Goal: Transaction & Acquisition: Purchase product/service

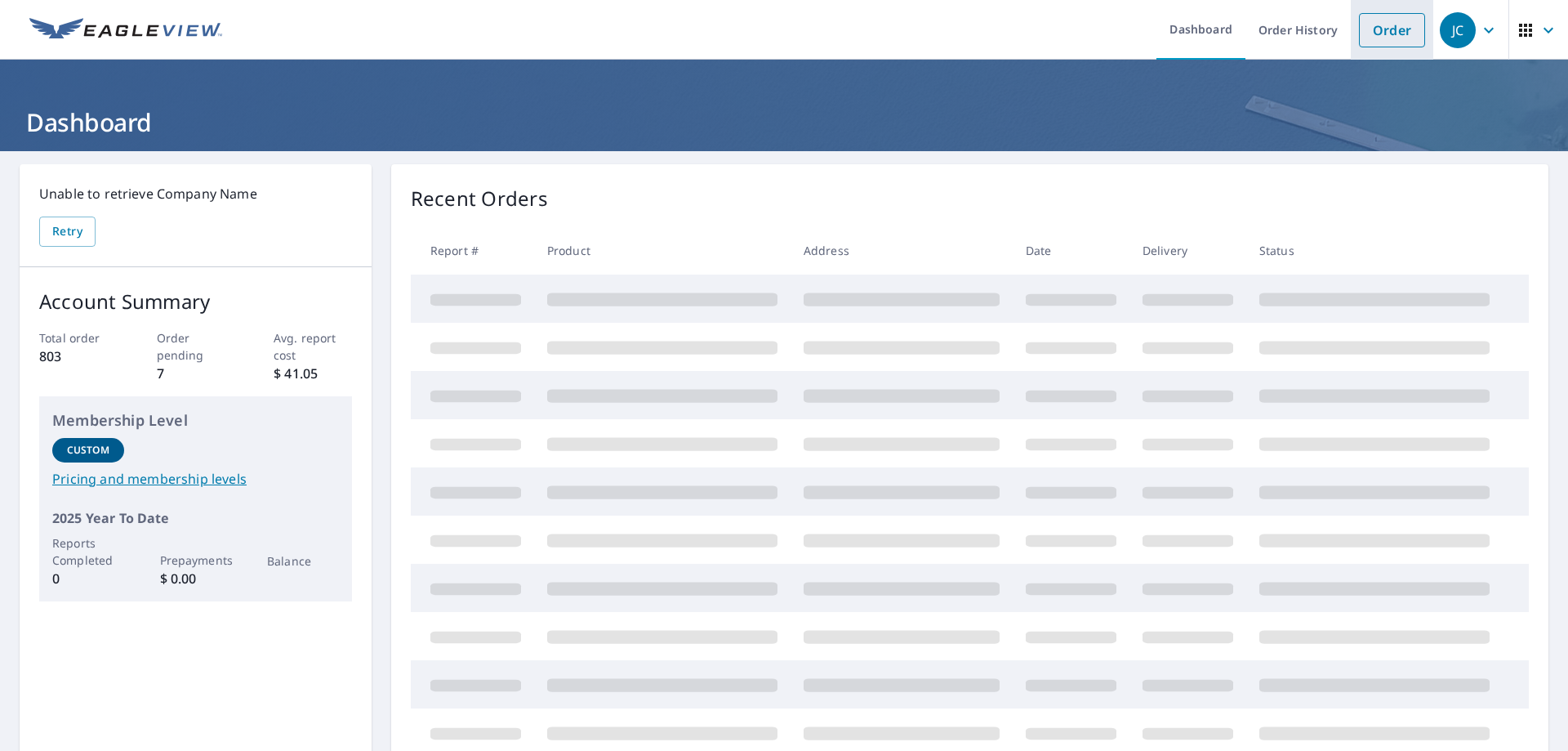
click at [1387, 33] on link "Order" at bounding box center [1392, 30] width 67 height 35
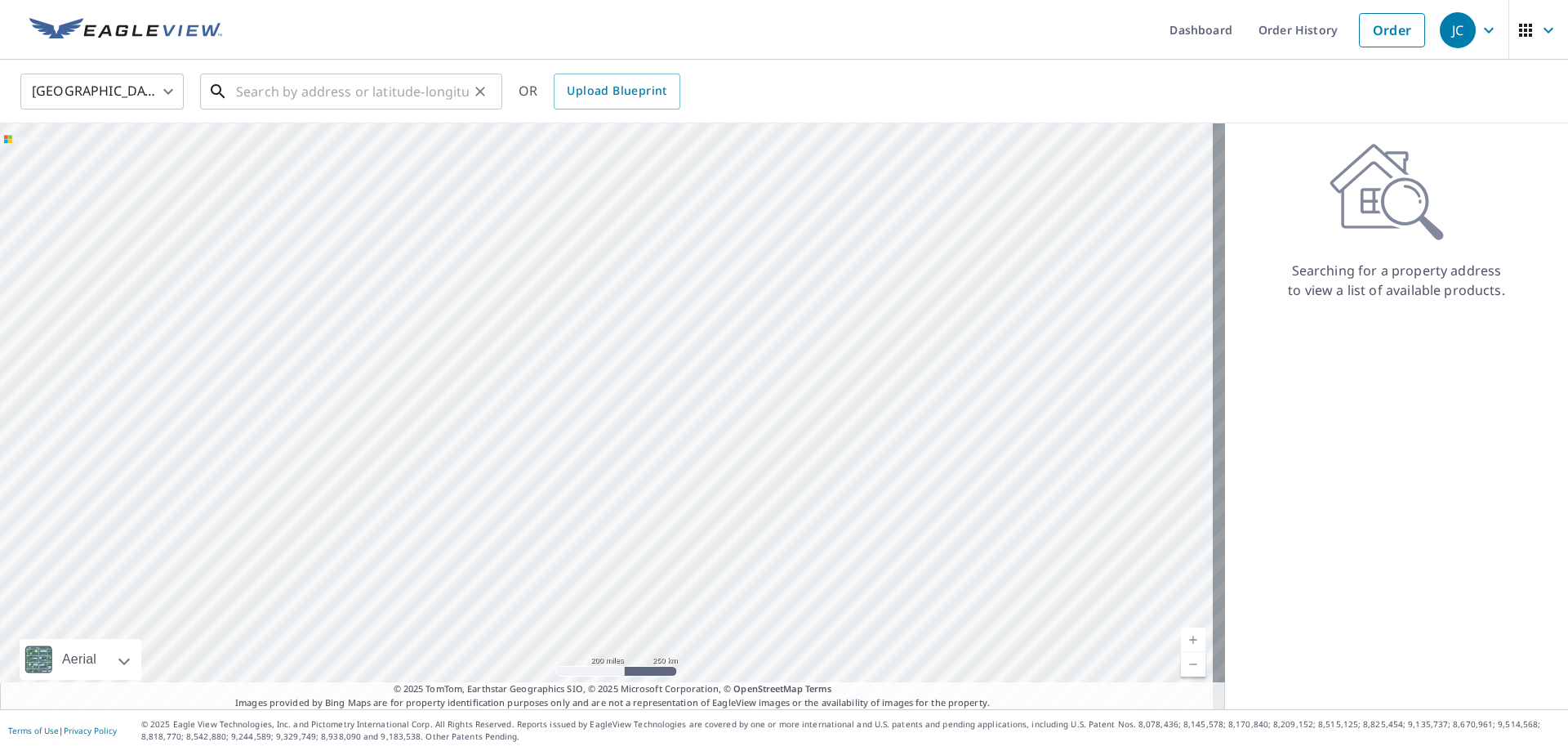
click at [291, 92] on input "text" at bounding box center [352, 91] width 232 height 46
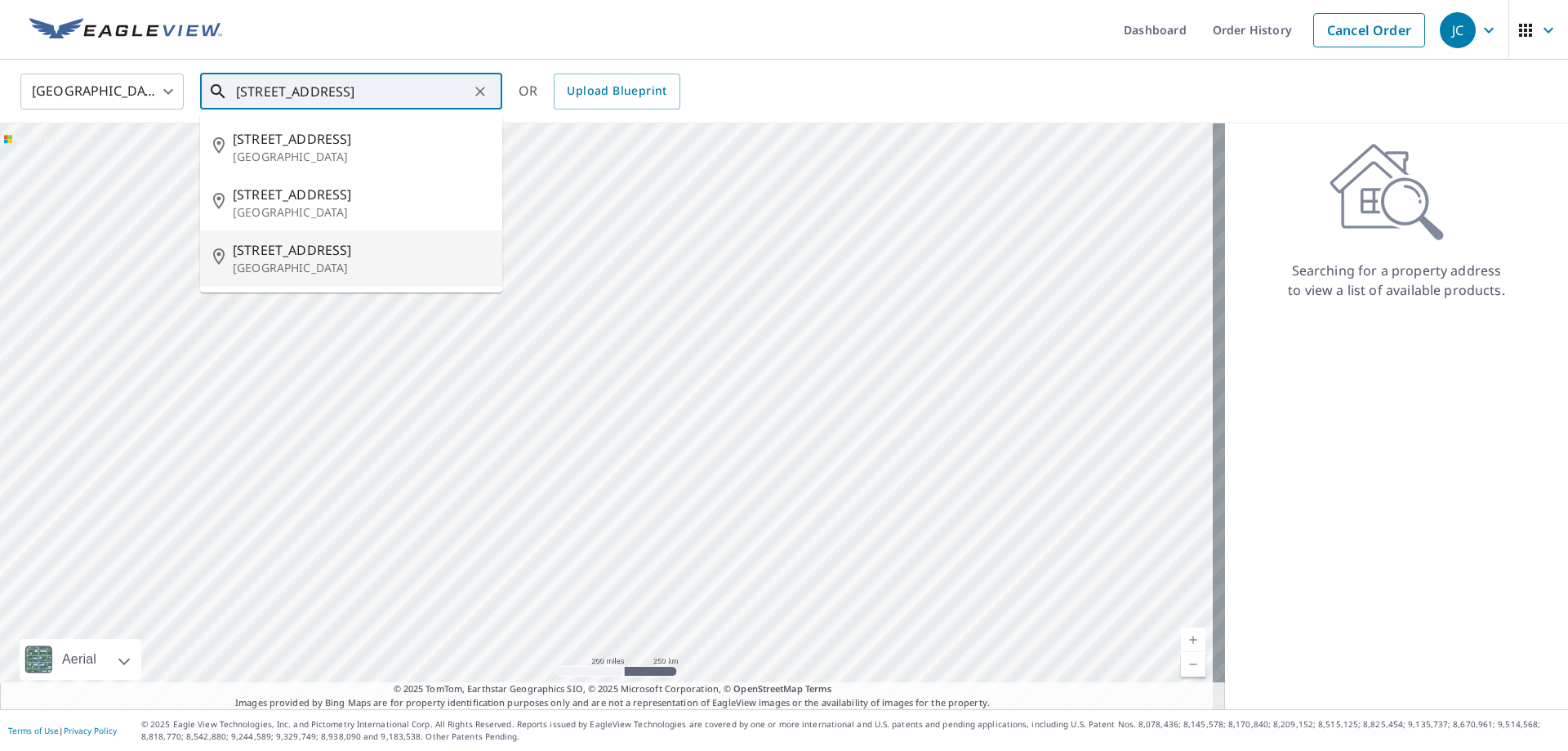
click at [301, 257] on span "[STREET_ADDRESS]" at bounding box center [361, 249] width 257 height 20
type input "[STREET_ADDRESS]"
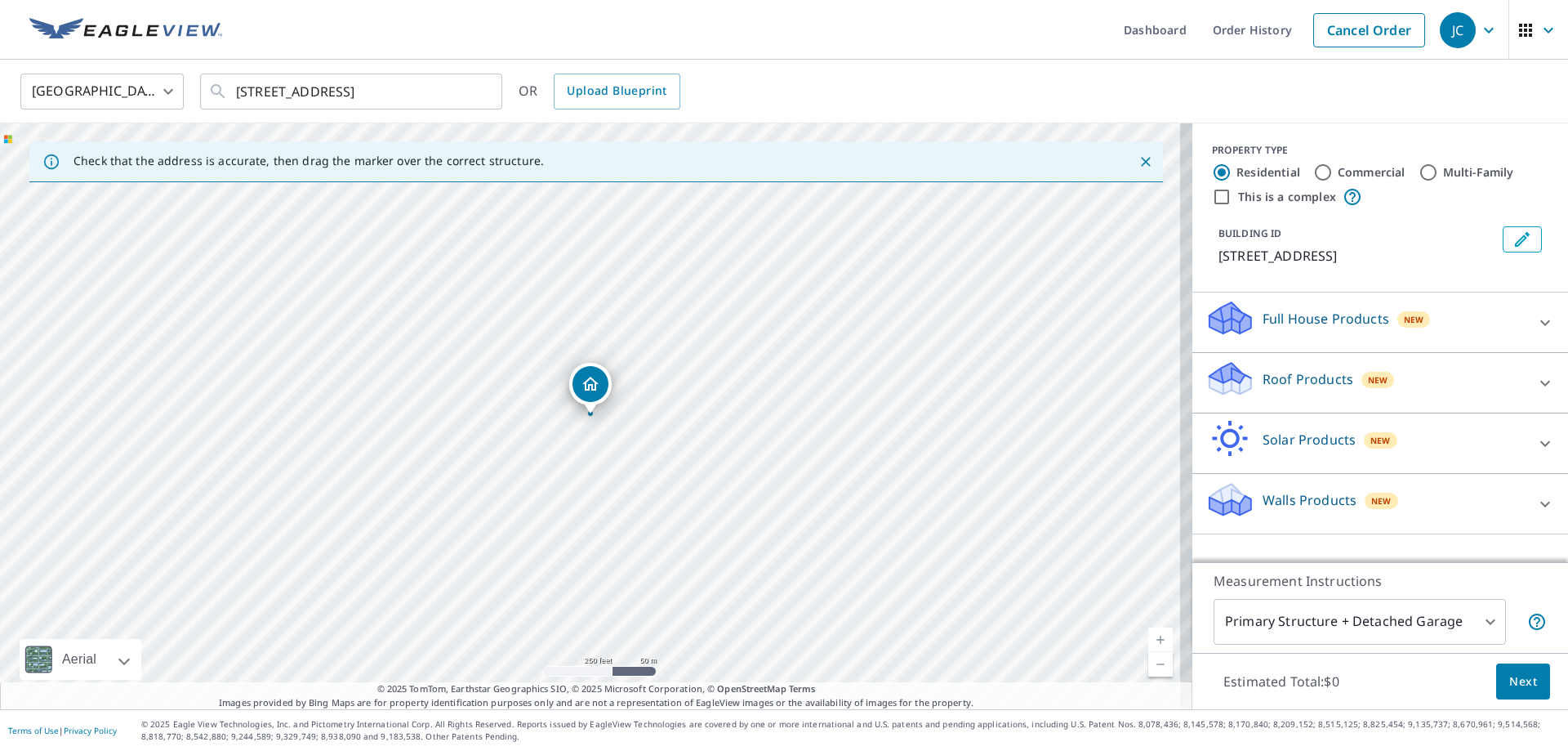
click at [1285, 371] on p "Roof Products" at bounding box center [1307, 379] width 91 height 20
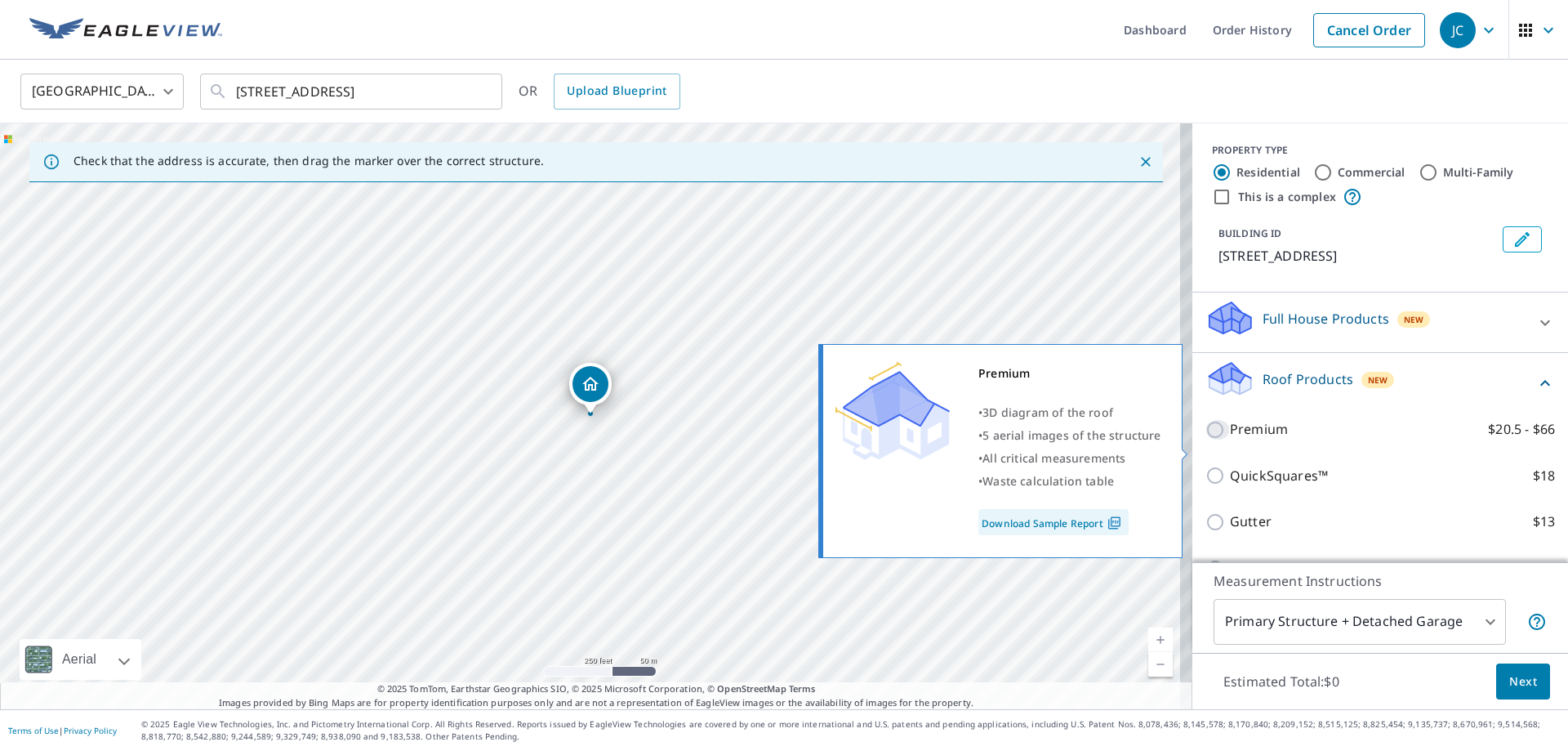
click at [1208, 440] on input "Premium $20.5 - $66" at bounding box center [1217, 429] width 24 height 20
checkbox input "true"
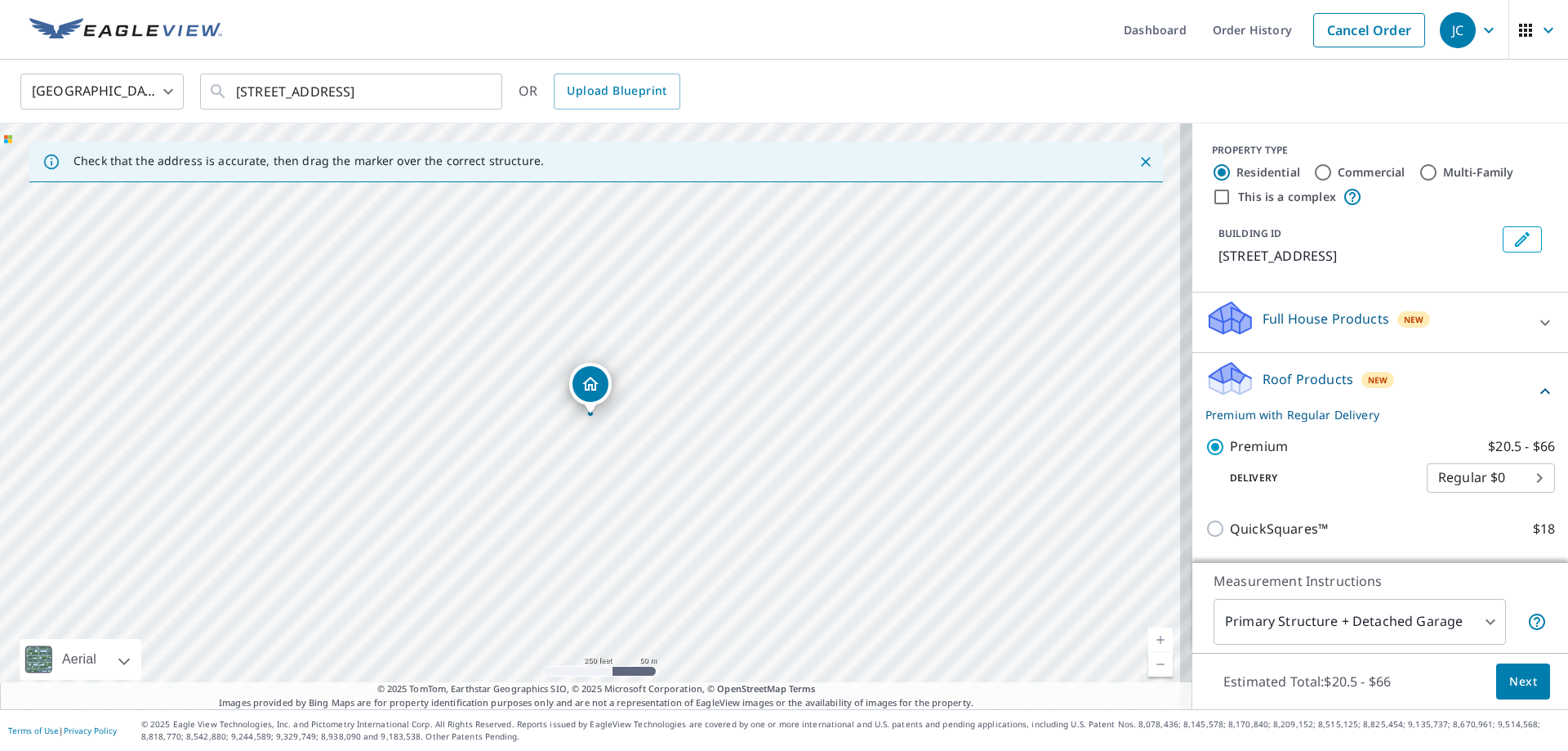
click at [1517, 678] on span "Next" at bounding box center [1523, 682] width 28 height 21
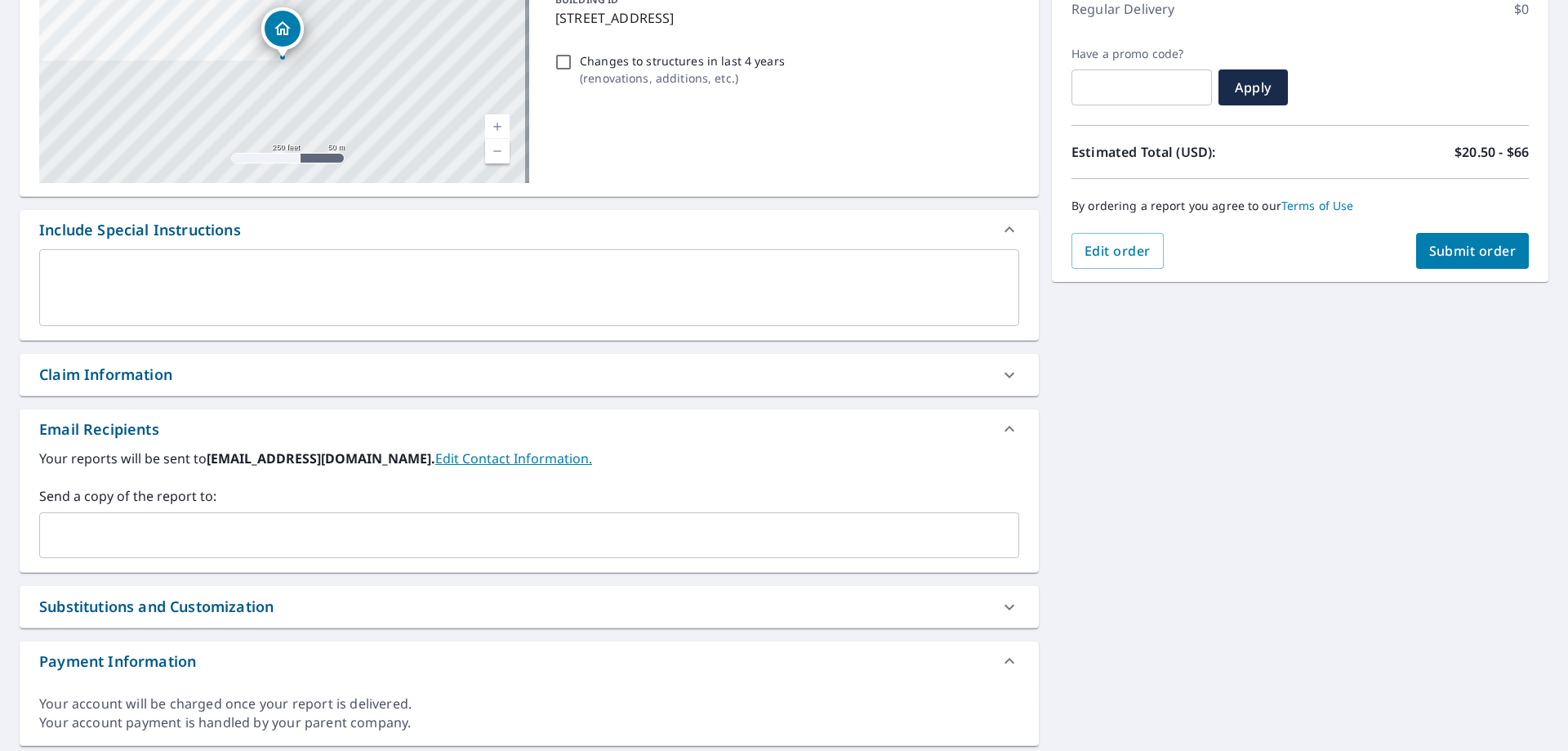
scroll to position [245, 0]
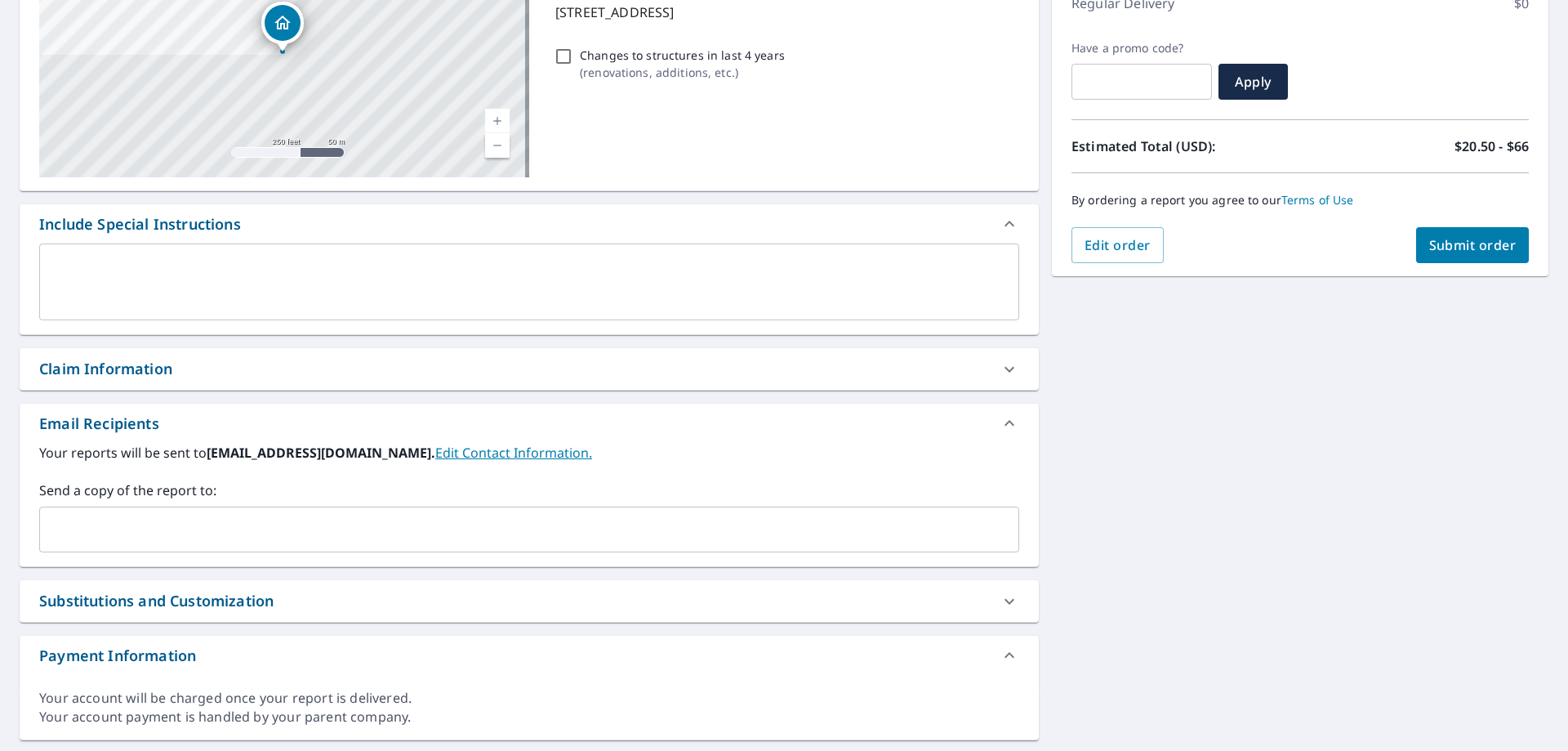
click at [1003, 371] on icon at bounding box center [1008, 368] width 20 height 20
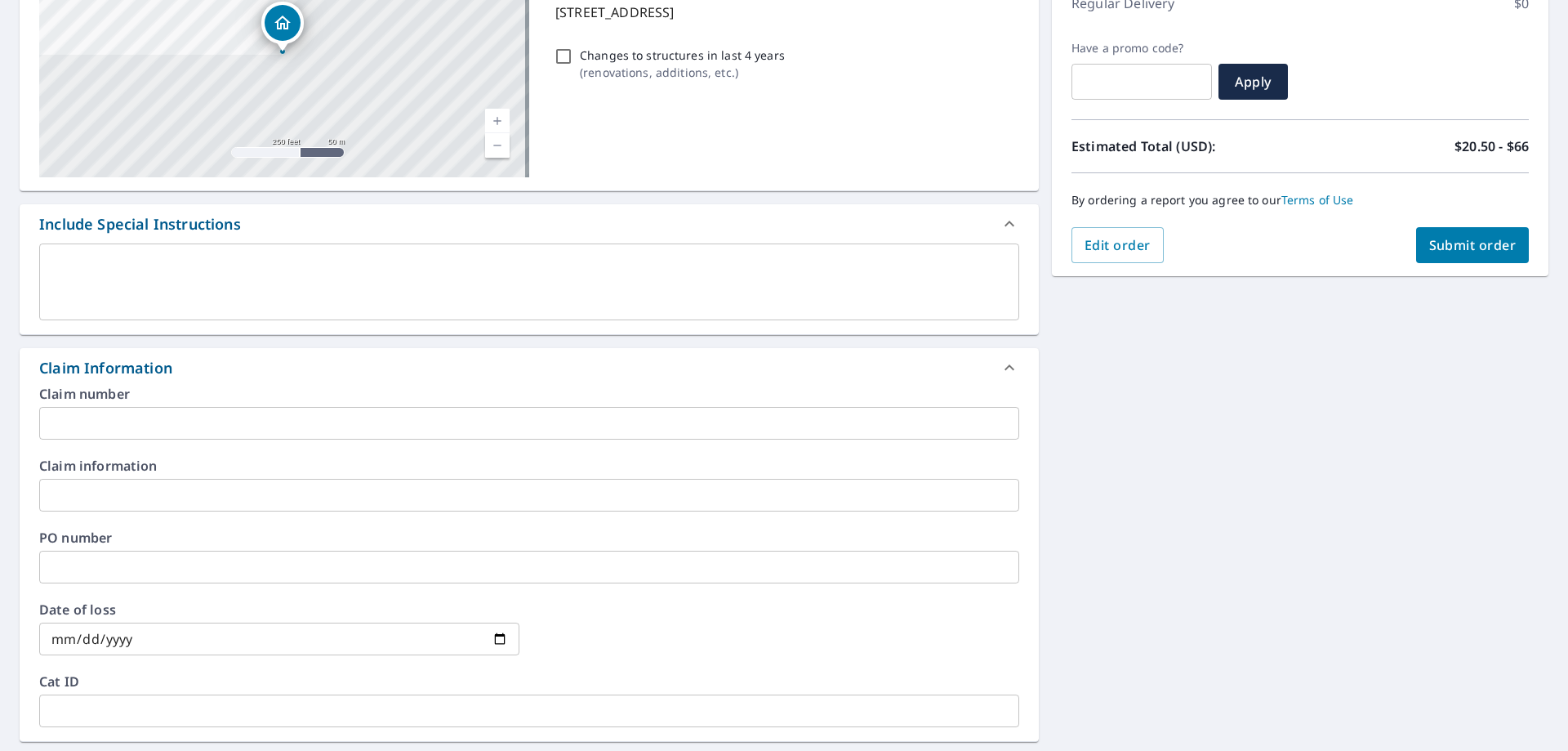
click at [224, 415] on input "text" at bounding box center [529, 423] width 979 height 33
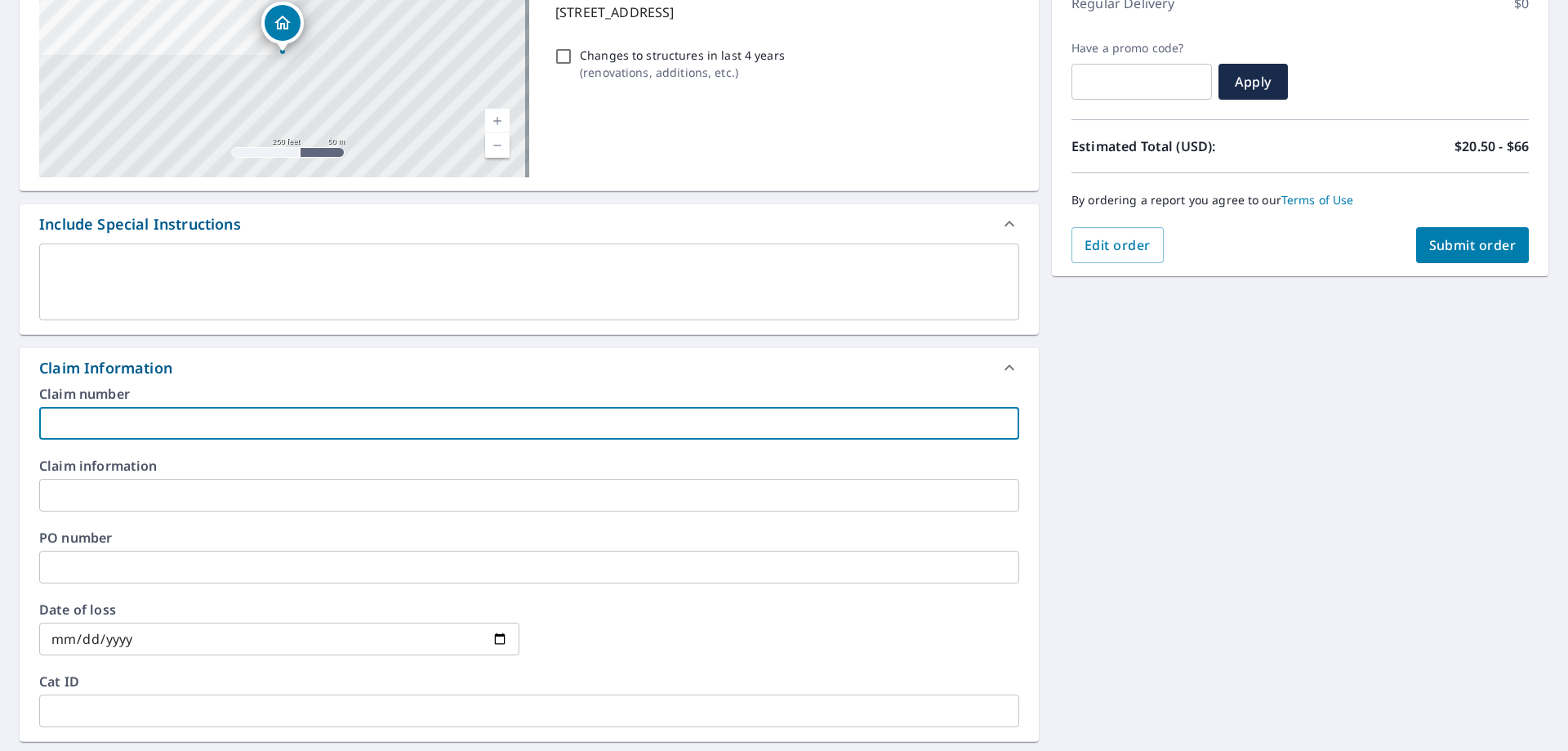
type input "Exquisite"
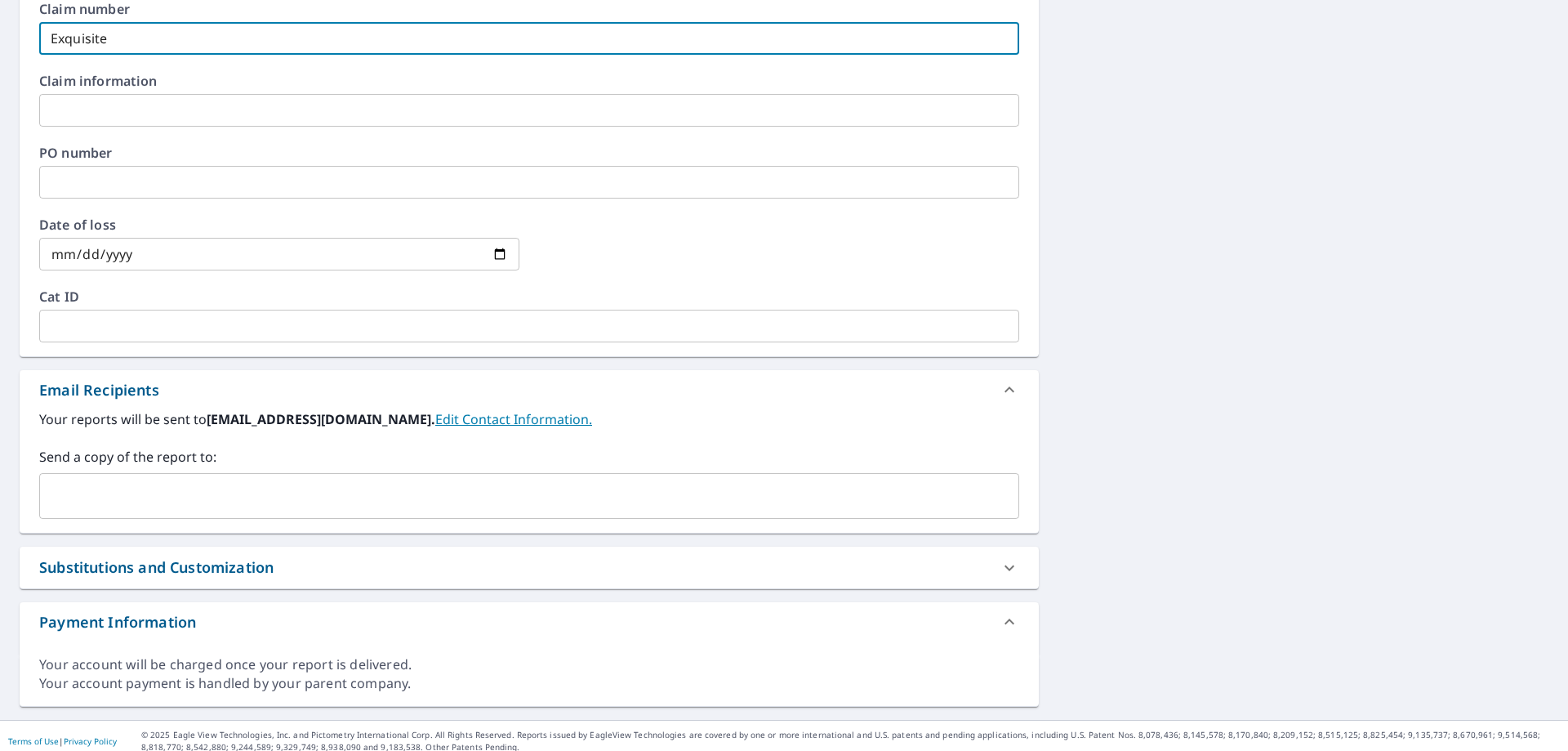
scroll to position [640, 0]
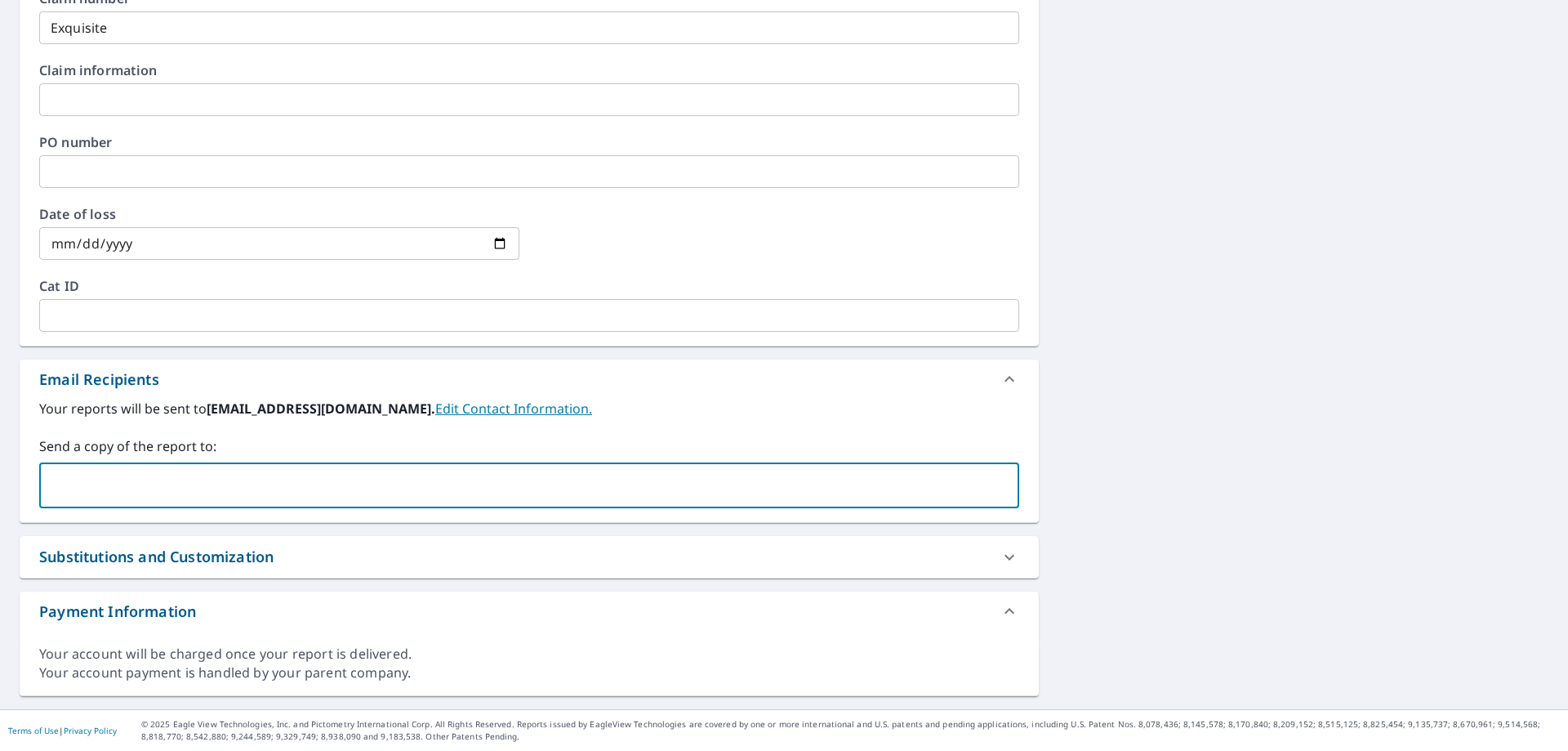
click at [127, 487] on input "text" at bounding box center [517, 485] width 941 height 31
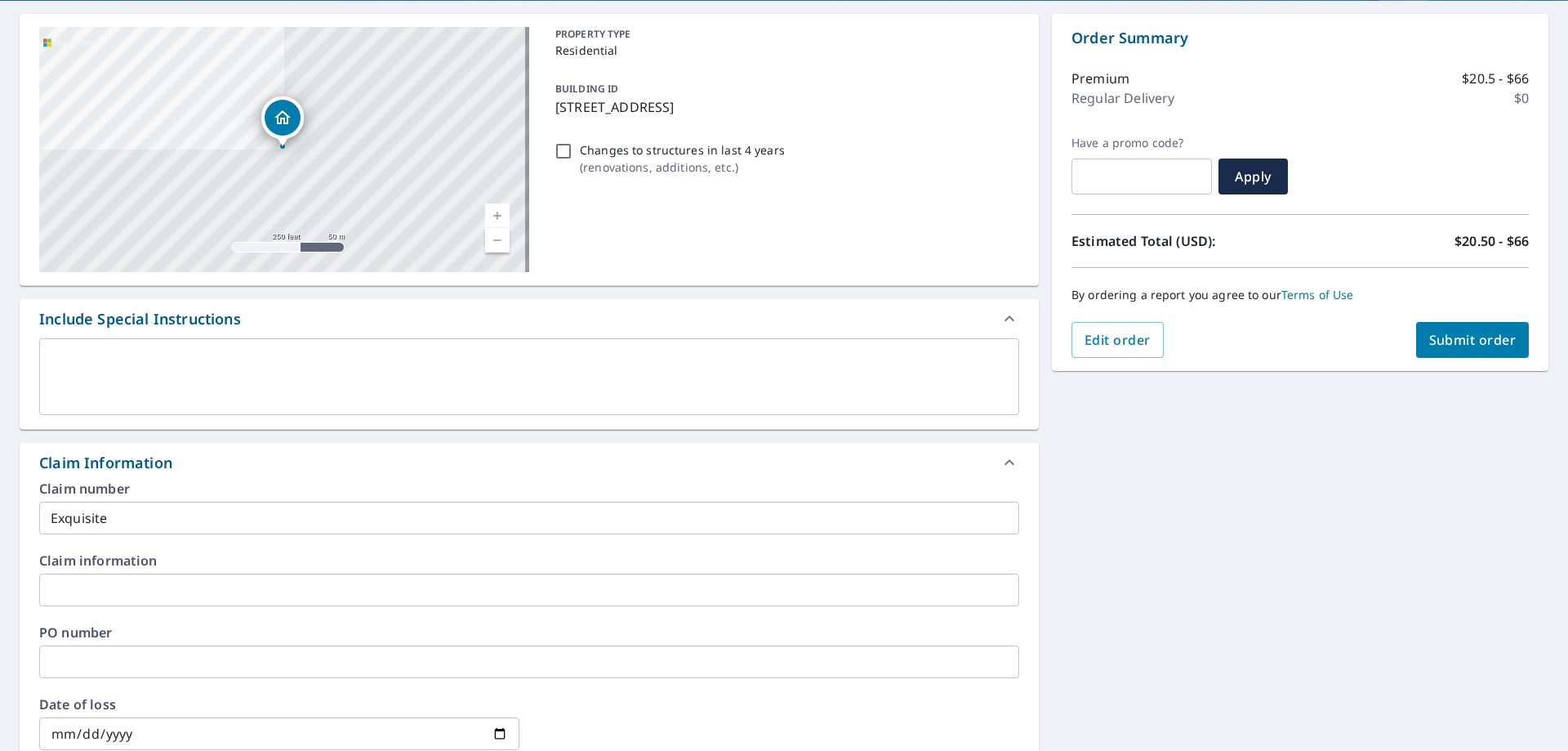
scroll to position [0, 0]
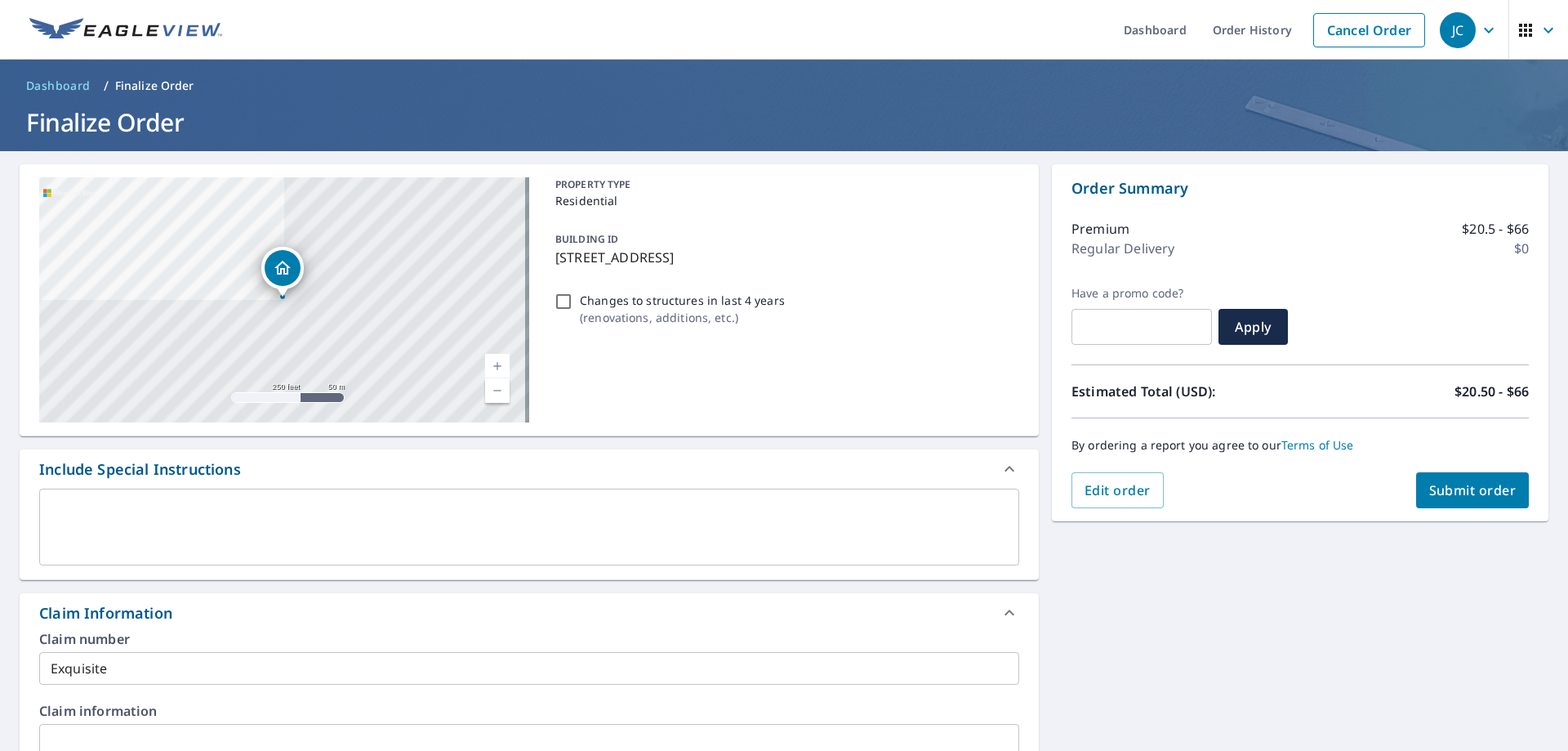
type input "[PERSON_NAME][EMAIL_ADDRESS][PERSON_NAME][DOMAIN_NAME]"
click at [1437, 482] on span "Submit order" at bounding box center [1472, 489] width 87 height 18
